Goal: Navigation & Orientation: Find specific page/section

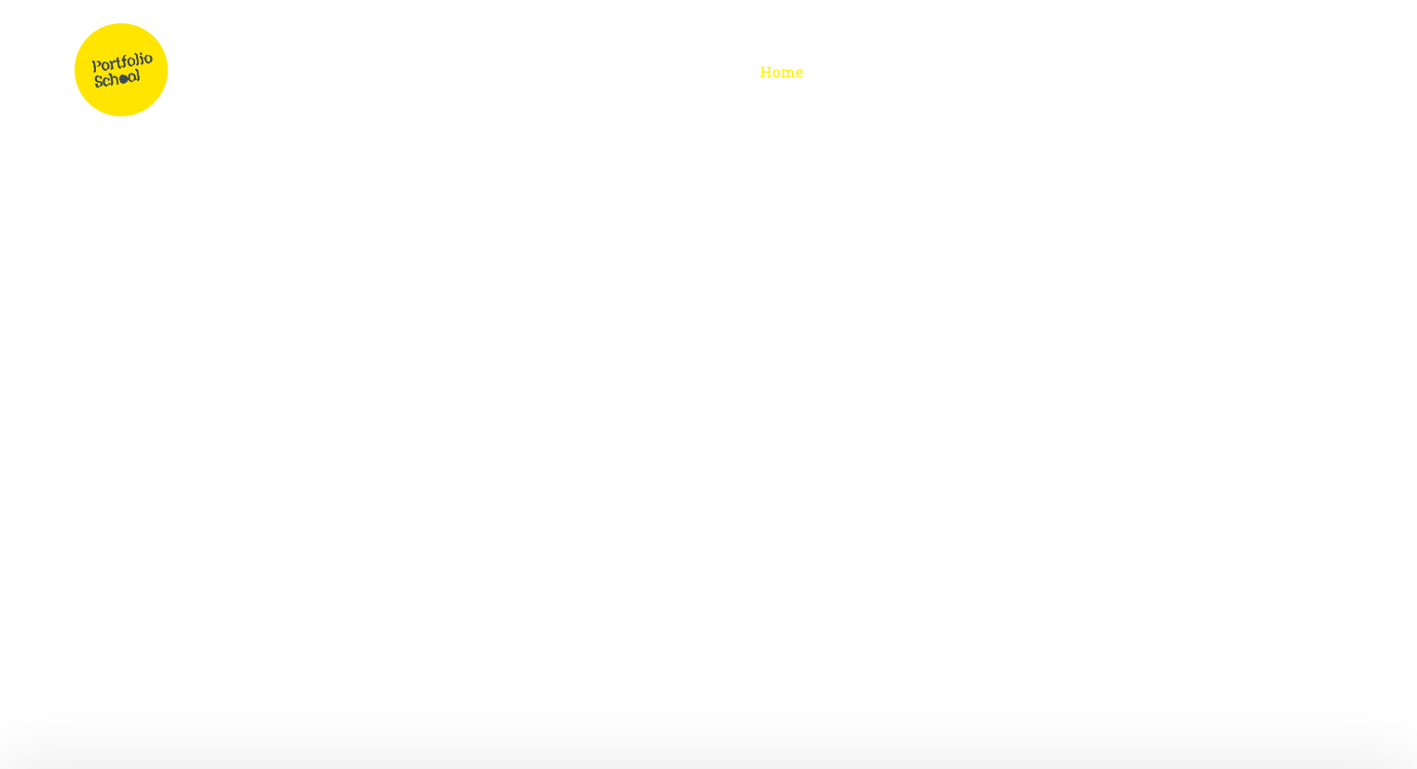
click at [1099, 75] on span "Afterschool" at bounding box center [1079, 71] width 90 height 20
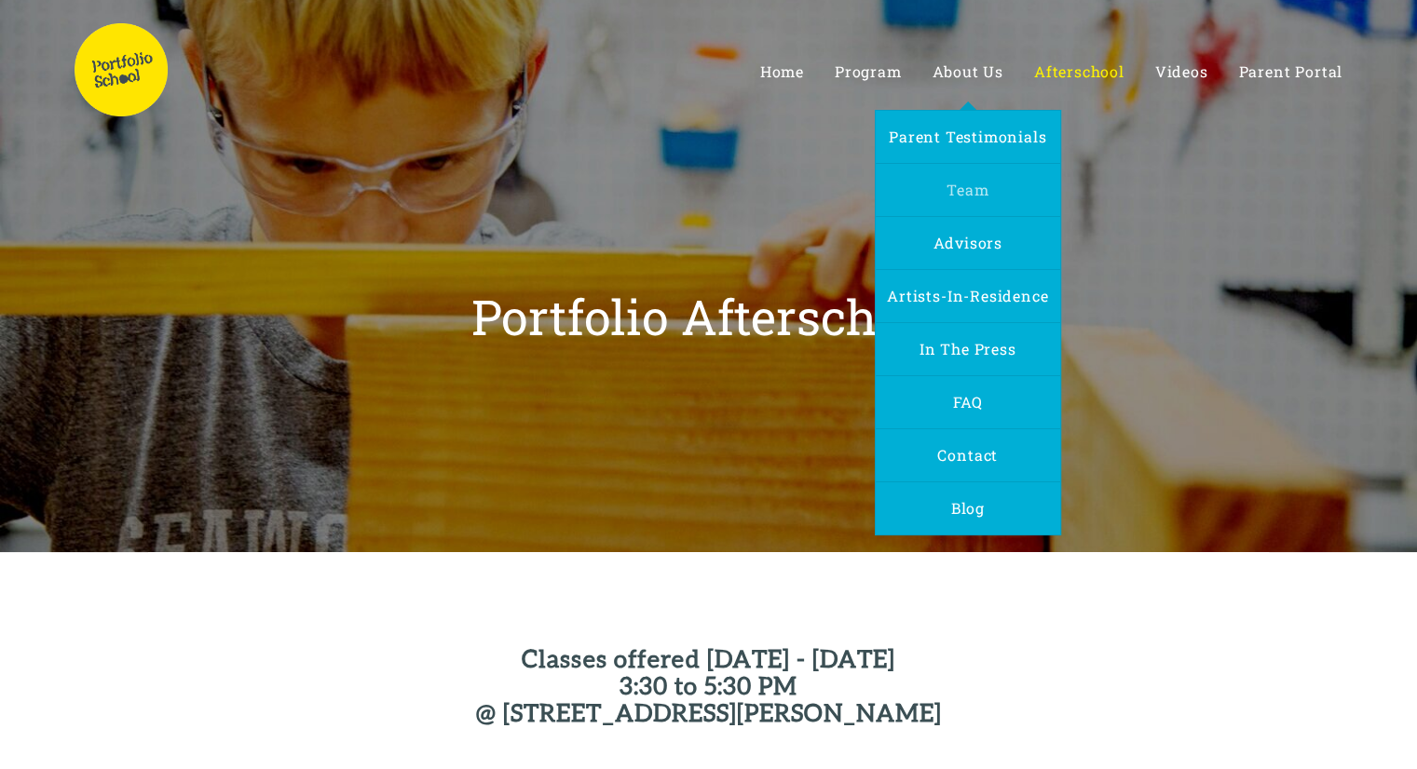
click at [979, 187] on span "Team" at bounding box center [967, 190] width 42 height 20
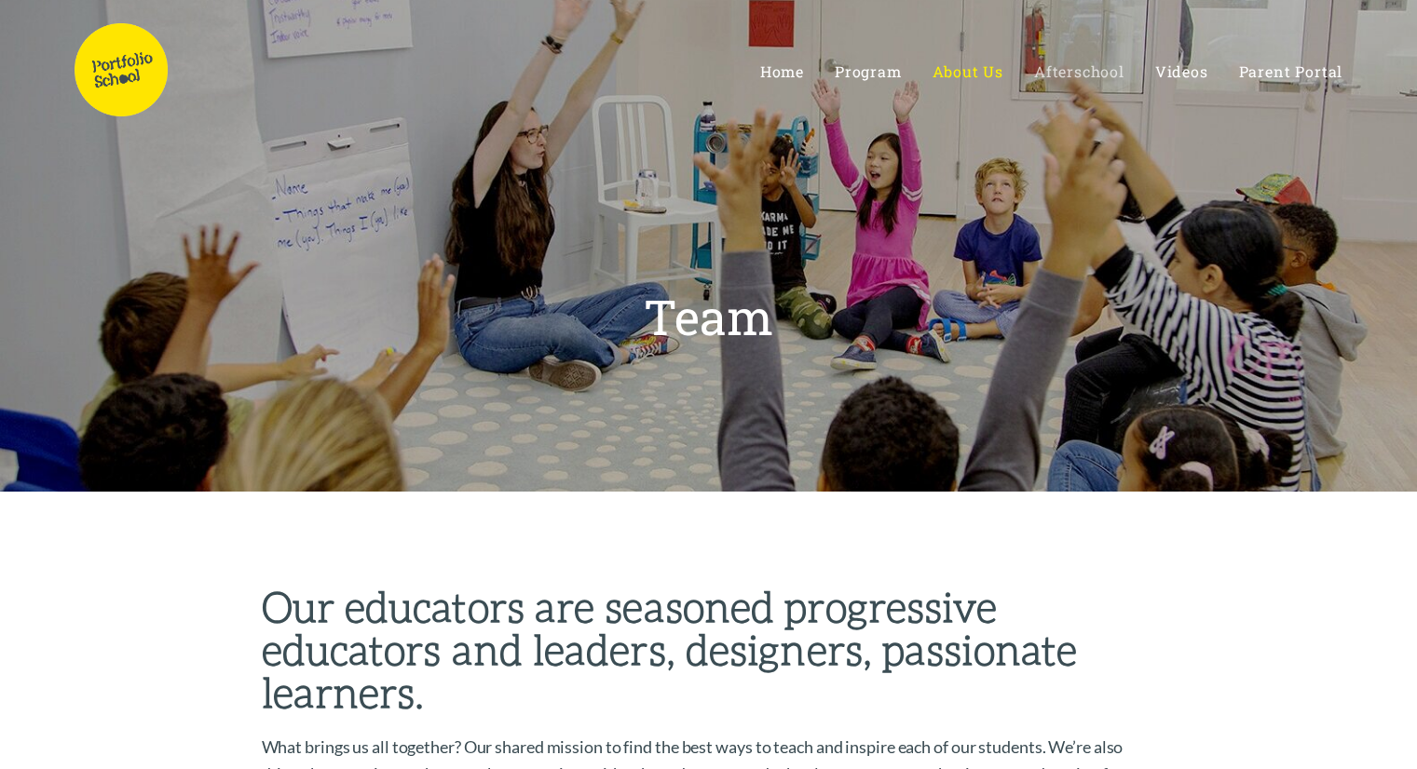
click at [1085, 78] on span "Afterschool" at bounding box center [1079, 71] width 90 height 20
